Goal: Task Accomplishment & Management: Manage account settings

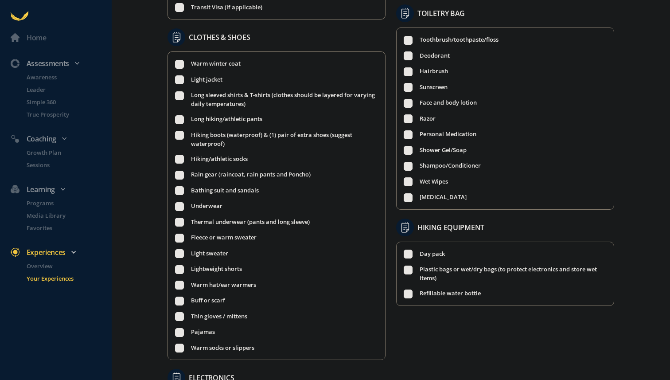
scroll to position [380, 0]
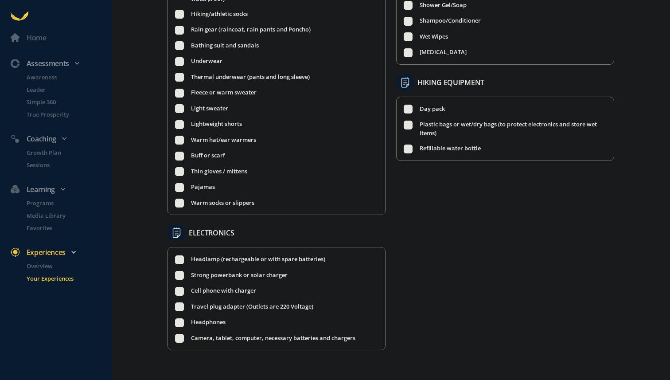
click at [177, 342] on div "Headlamp (rechargeable or with spare batteries) Strong powerbank or solar charg…" at bounding box center [276, 298] width 218 height 103
click at [181, 338] on rect at bounding box center [179, 338] width 8 height 8
click at [181, 327] on ul "Headlamp (rechargeable or with spare batteries) Strong powerbank or solar charg…" at bounding box center [276, 298] width 203 height 88
click at [181, 323] on rect at bounding box center [179, 322] width 8 height 8
click at [179, 303] on rect at bounding box center [179, 307] width 8 height 8
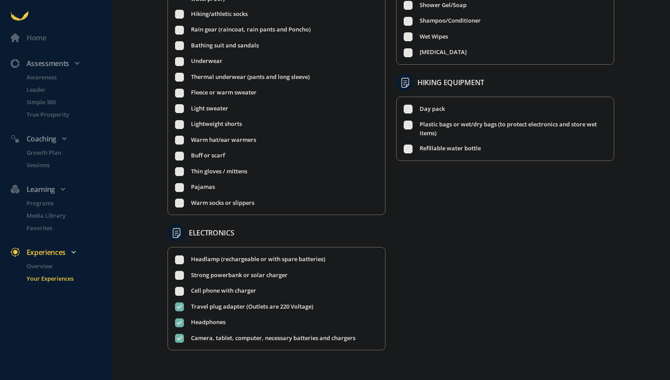
click at [179, 287] on rect at bounding box center [179, 291] width 8 height 8
click at [179, 274] on rect at bounding box center [179, 275] width 8 height 8
click at [179, 262] on rect at bounding box center [179, 259] width 8 height 8
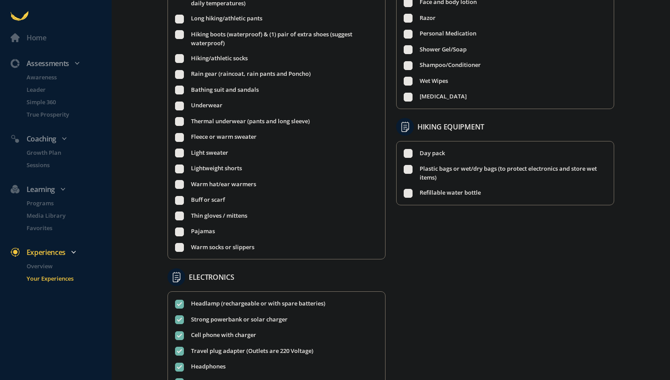
scroll to position [315, 0]
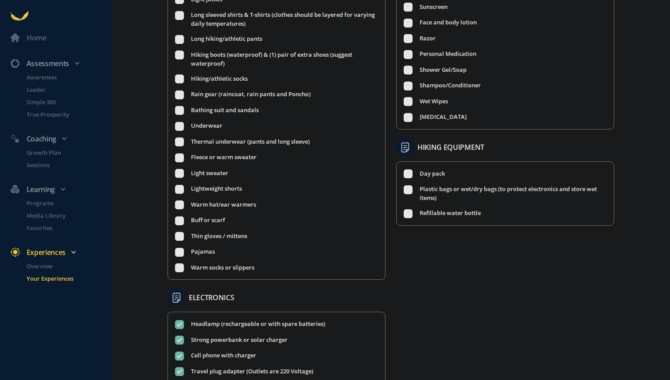
click at [179, 268] on rect at bounding box center [179, 268] width 8 height 8
click at [179, 251] on rect at bounding box center [179, 252] width 8 height 8
click at [182, 234] on rect at bounding box center [179, 236] width 8 height 8
click at [182, 218] on rect at bounding box center [179, 220] width 8 height 8
click at [180, 202] on rect at bounding box center [179, 205] width 8 height 8
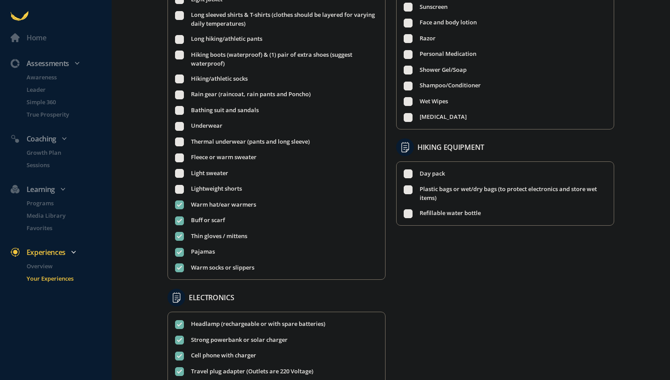
click at [179, 187] on rect at bounding box center [179, 189] width 8 height 8
click at [179, 174] on rect at bounding box center [179, 173] width 8 height 8
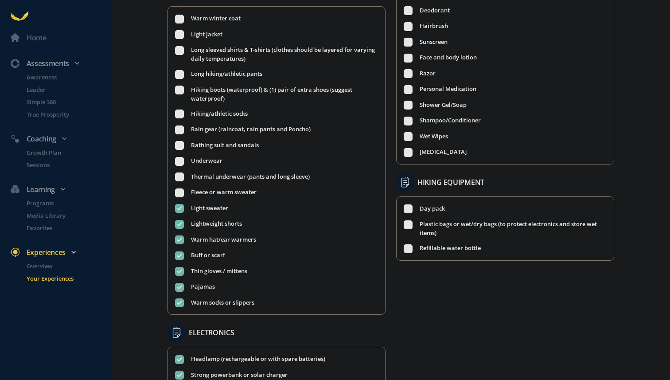
scroll to position [276, 0]
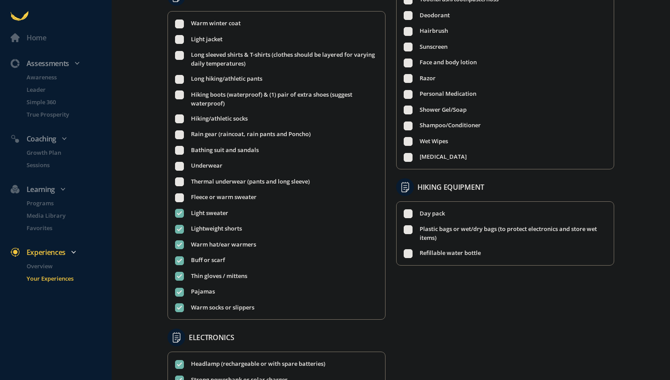
click at [180, 194] on rect at bounding box center [179, 197] width 8 height 8
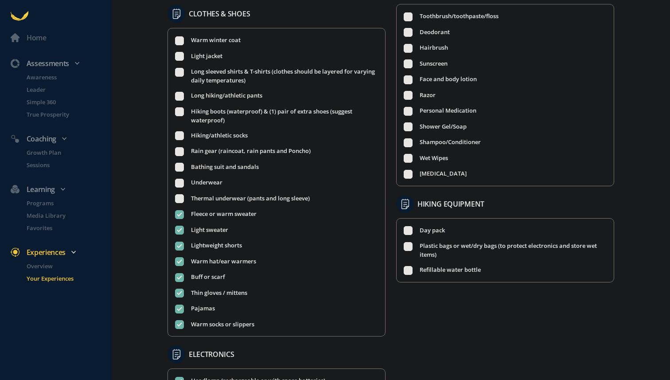
scroll to position [252, 0]
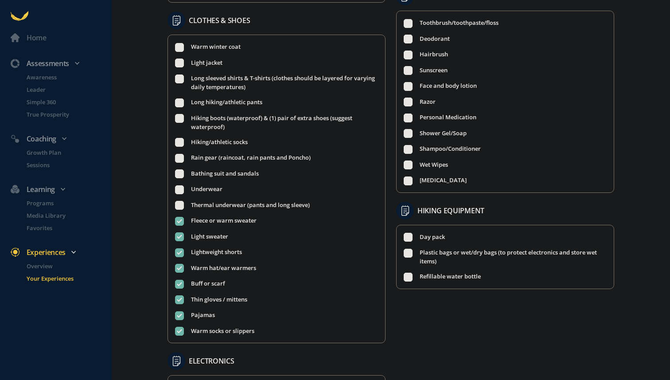
click at [179, 201] on rect at bounding box center [179, 205] width 8 height 8
click at [175, 204] on rect at bounding box center [179, 205] width 8 height 8
click at [179, 192] on rect at bounding box center [179, 189] width 8 height 8
click at [179, 171] on rect at bounding box center [179, 174] width 8 height 8
click at [181, 149] on ul "Warm winter coat Light jacket Long sleeved shirts & T-shirts (clothes should be…" at bounding box center [276, 188] width 203 height 293
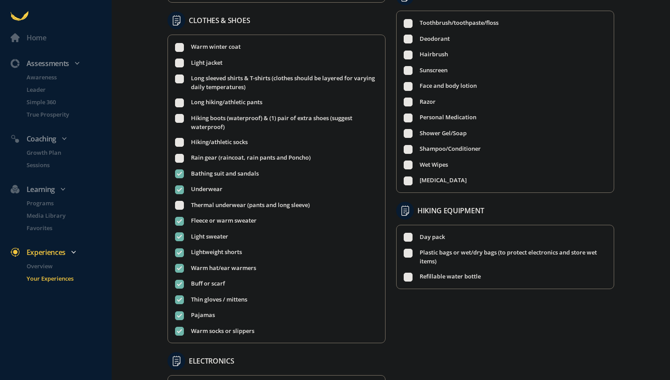
click at [181, 155] on rect at bounding box center [179, 158] width 8 height 8
click at [180, 142] on rect at bounding box center [179, 142] width 8 height 8
click at [180, 115] on rect at bounding box center [179, 118] width 8 height 8
click at [180, 98] on rect at bounding box center [179, 102] width 8 height 8
click at [177, 78] on rect at bounding box center [179, 78] width 8 height 8
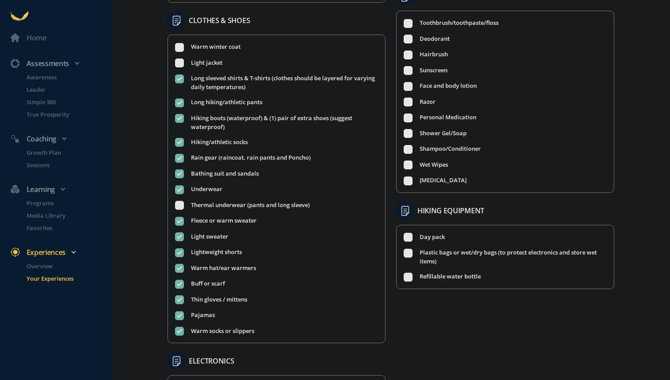
click at [175, 58] on div at bounding box center [179, 63] width 9 height 10
click at [178, 44] on rect at bounding box center [179, 47] width 8 height 8
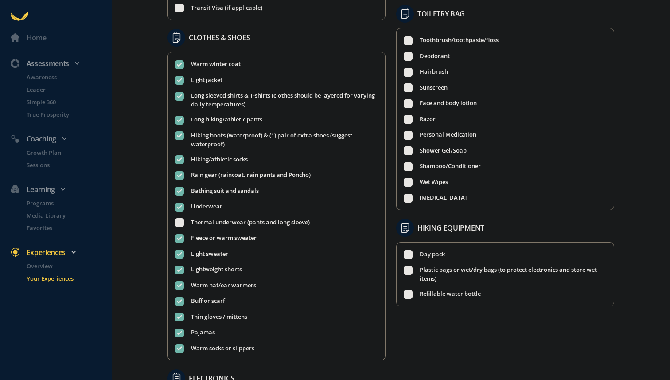
scroll to position [226, 0]
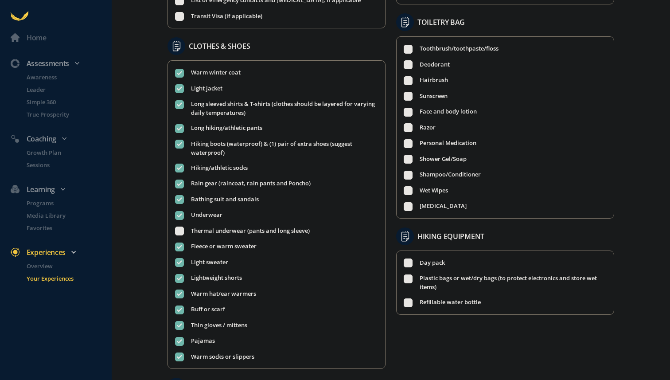
click at [185, 74] on li "Warm winter coat" at bounding box center [276, 73] width 203 height 10
click at [436, 305] on span "Refillable water bottle" at bounding box center [450, 302] width 61 height 10
click at [418, 270] on ul "Day pack Plastic bags or wet/dry bags (to protect electronics and store wet ite…" at bounding box center [505, 282] width 203 height 49
click at [413, 267] on ul "Day pack Plastic bags or wet/dry bags (to protect electronics and store wet ite…" at bounding box center [505, 282] width 203 height 49
click at [408, 264] on rect at bounding box center [408, 263] width 8 height 8
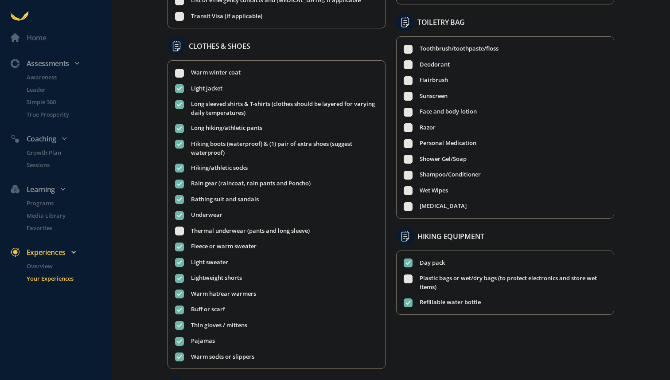
click at [408, 280] on rect at bounding box center [408, 278] width 8 height 8
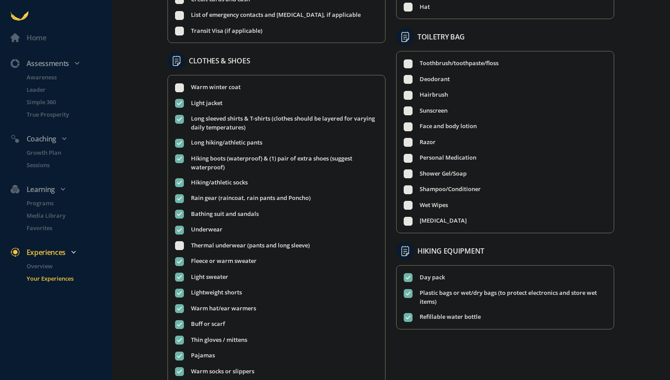
scroll to position [179, 0]
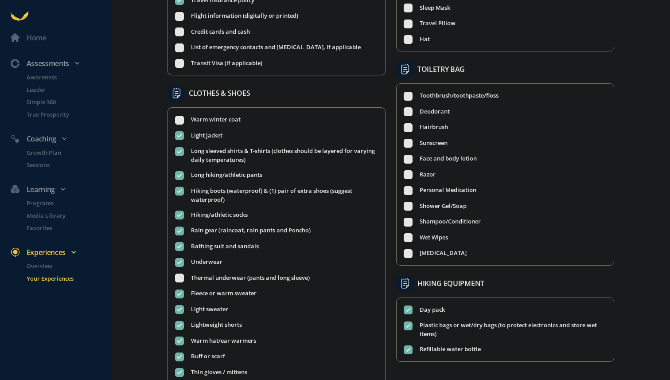
click at [412, 247] on ul "Toothbrush/toothpaste/floss Deodorant Hairbrush Sunscreen Face and body lotion …" at bounding box center [505, 174] width 203 height 167
click at [410, 254] on rect at bounding box center [408, 253] width 8 height 8
click at [410, 245] on ul "Toothbrush/toothpaste/floss Deodorant Hairbrush Sunscreen Face and body lotion …" at bounding box center [505, 174] width 203 height 167
click at [410, 241] on rect at bounding box center [408, 237] width 8 height 8
click at [410, 233] on rect at bounding box center [408, 237] width 8 height 8
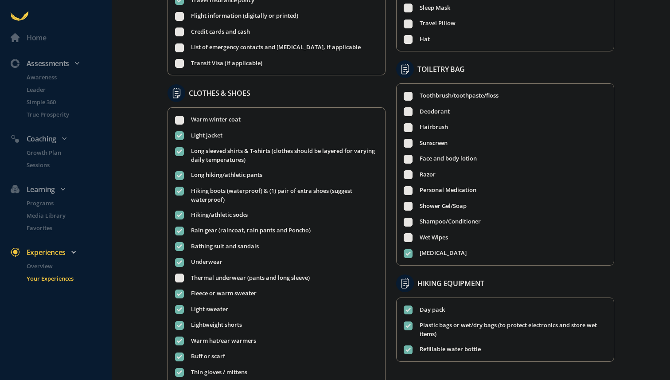
click at [410, 223] on rect at bounding box center [408, 222] width 8 height 8
click at [403, 249] on div "Toothbrush/toothpaste/floss Deodorant Hairbrush Sunscreen Face and body lotion …" at bounding box center [505, 174] width 218 height 182
click at [405, 242] on ul "Toothbrush/toothpaste/floss Deodorant Hairbrush Sunscreen Face and body lotion …" at bounding box center [505, 174] width 203 height 167
click at [405, 235] on rect at bounding box center [408, 237] width 8 height 8
click at [405, 211] on ul "Toothbrush/toothpaste/floss Deodorant Hairbrush Sunscreen Face and body lotion …" at bounding box center [505, 174] width 203 height 167
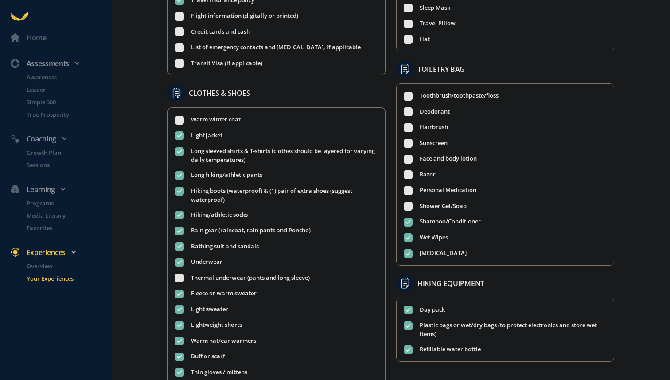
click at [405, 207] on rect at bounding box center [408, 206] width 8 height 8
click at [408, 189] on rect at bounding box center [408, 190] width 8 height 8
click at [408, 179] on ul "Toothbrush/toothpaste/floss Deodorant Hairbrush Sunscreen Face and body lotion …" at bounding box center [505, 174] width 203 height 167
click at [408, 177] on rect at bounding box center [408, 175] width 8 height 8
click at [407, 157] on rect at bounding box center [408, 159] width 8 height 8
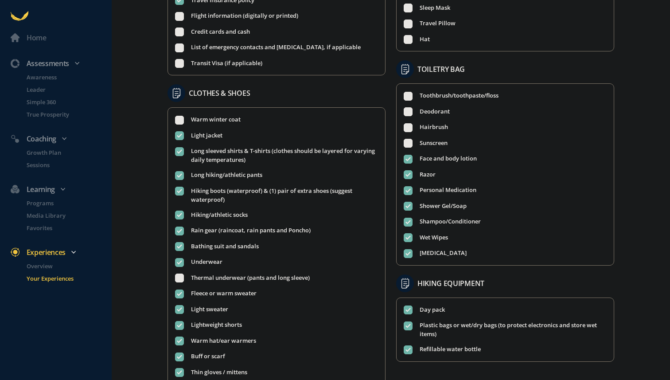
click at [407, 139] on rect at bounding box center [408, 143] width 8 height 8
click at [407, 124] on rect at bounding box center [408, 127] width 8 height 8
click at [407, 113] on rect at bounding box center [408, 112] width 8 height 8
click at [407, 99] on rect at bounding box center [408, 96] width 8 height 8
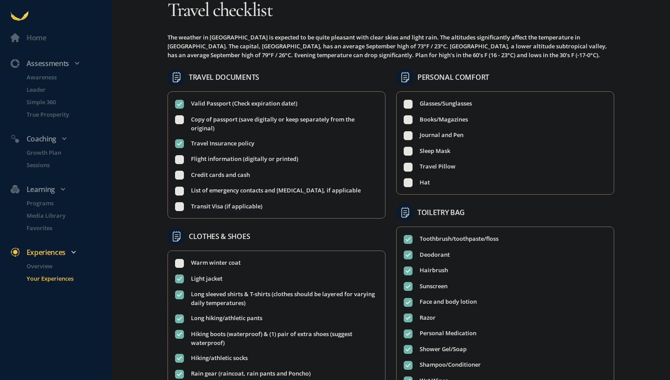
scroll to position [31, 0]
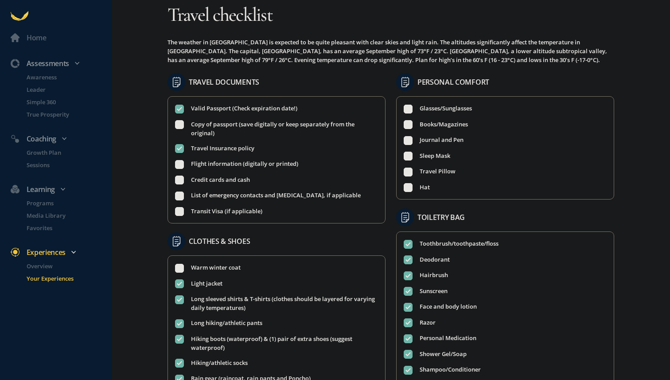
click at [406, 111] on rect at bounding box center [408, 109] width 8 height 8
click at [405, 129] on ul "Glasses/Sunglasses Books/Magazines Journal and Pen Sleep Mask Travel Pillow Hat" at bounding box center [505, 148] width 203 height 88
click at [406, 128] on ul "Glasses/Sunglasses Books/Magazines Journal and Pen Sleep Mask Travel Pillow Hat" at bounding box center [505, 148] width 203 height 88
click at [408, 126] on rect at bounding box center [408, 124] width 8 height 8
click at [408, 140] on rect at bounding box center [408, 140] width 8 height 8
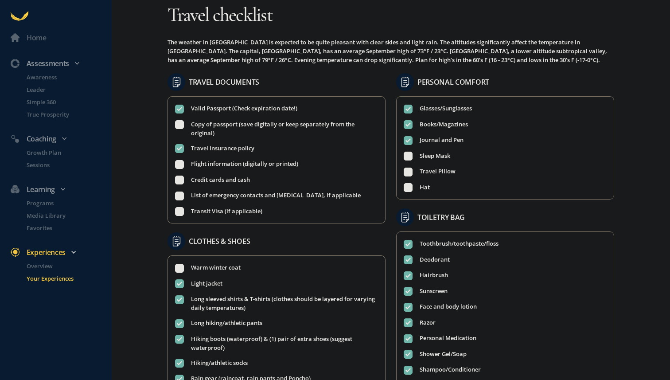
click at [404, 162] on ul "Glasses/Sunglasses Books/Magazines Journal and Pen Sleep Mask Travel Pillow Hat" at bounding box center [505, 148] width 203 height 88
click at [406, 158] on rect at bounding box center [408, 156] width 8 height 8
click at [406, 171] on rect at bounding box center [408, 171] width 8 height 8
click at [406, 186] on rect at bounding box center [408, 187] width 8 height 8
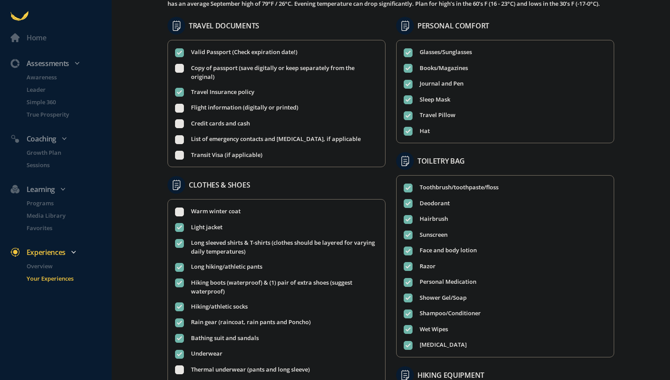
scroll to position [87, 0]
